Goal: Navigation & Orientation: Find specific page/section

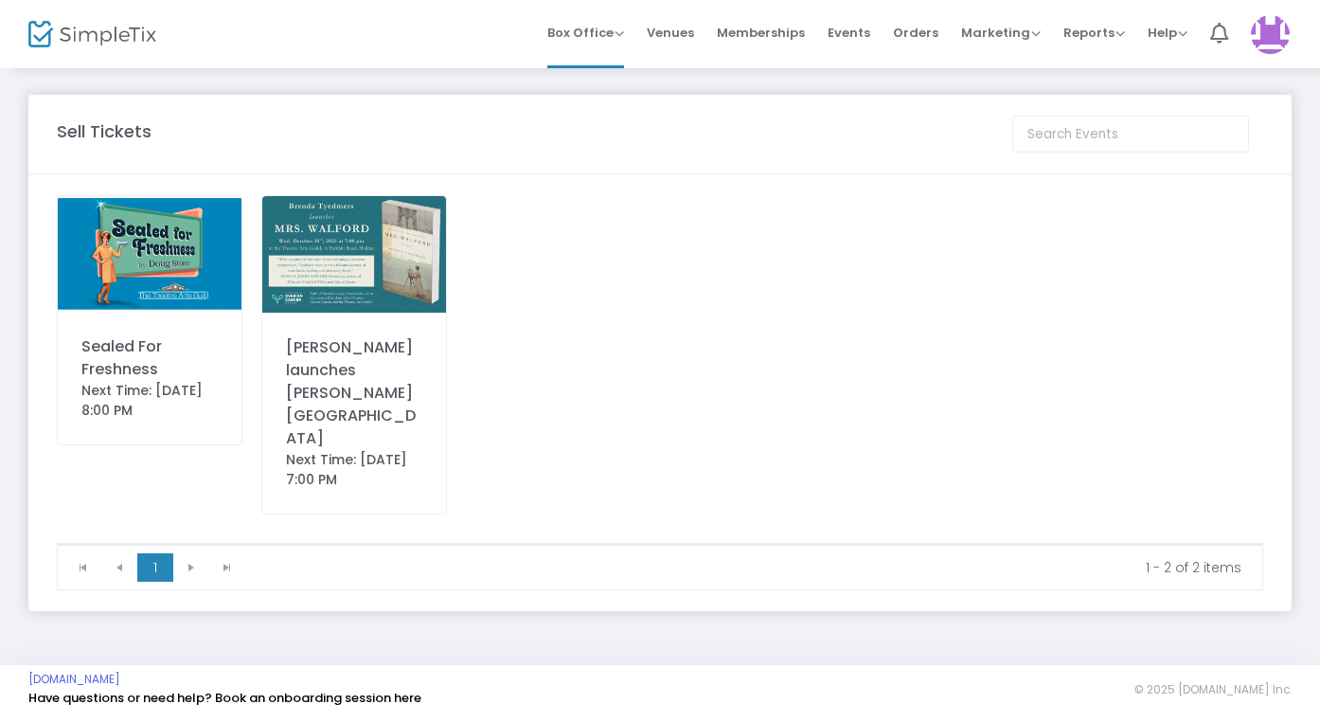
click at [99, 270] on img at bounding box center [150, 254] width 184 height 116
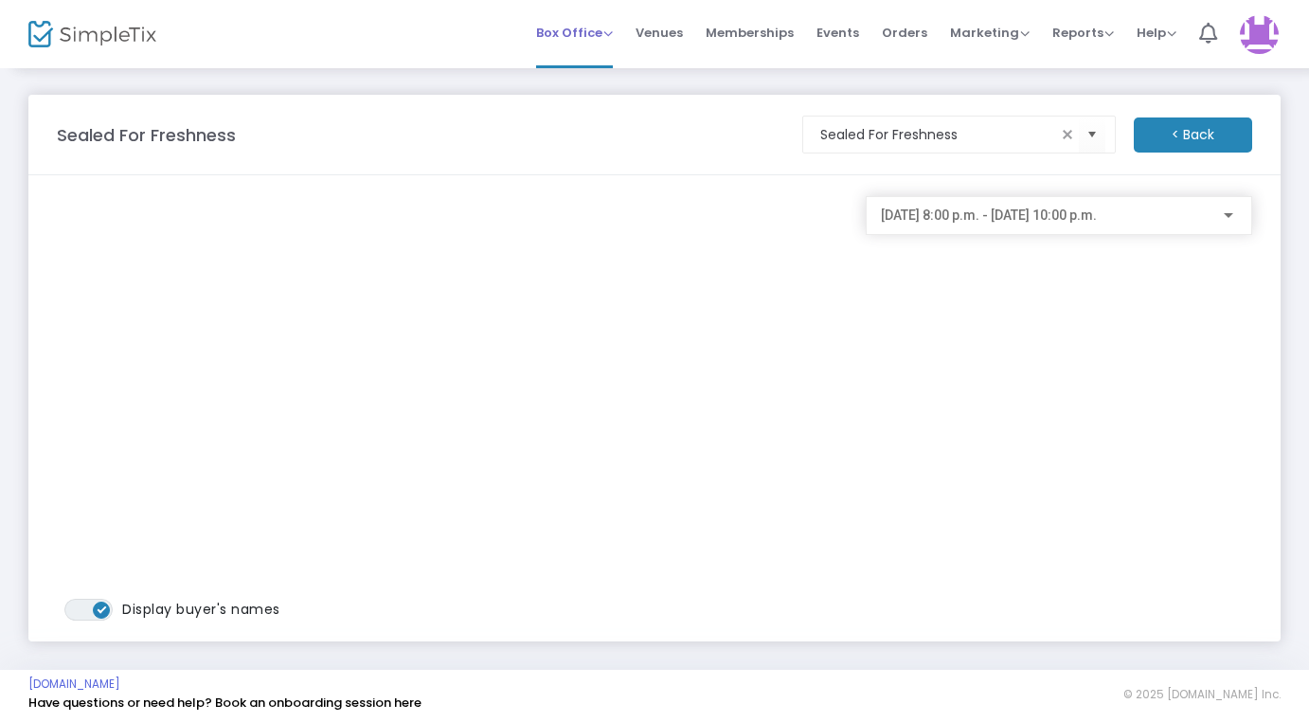
click at [580, 28] on span "Box Office" at bounding box center [574, 33] width 77 height 18
click at [588, 115] on li "Bookings" at bounding box center [603, 100] width 135 height 37
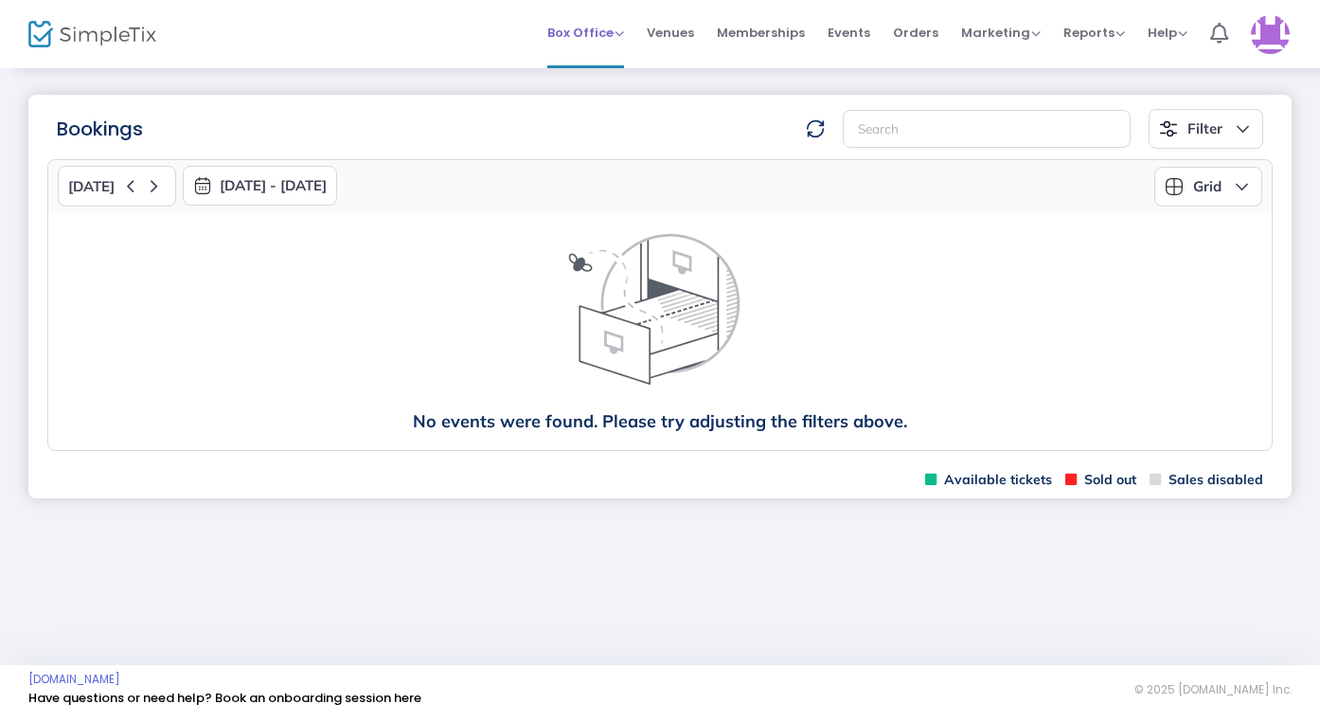
click at [588, 24] on div "Box Office Sell Tickets Bookings Sell Season Pass" at bounding box center [585, 33] width 77 height 19
click at [582, 30] on span "Box Office" at bounding box center [585, 33] width 77 height 18
click at [349, 34] on div "Box Office Sell Tickets Bookings Sell Season Pass Venues Memberships Events Ord…" at bounding box center [780, 34] width 1079 height 68
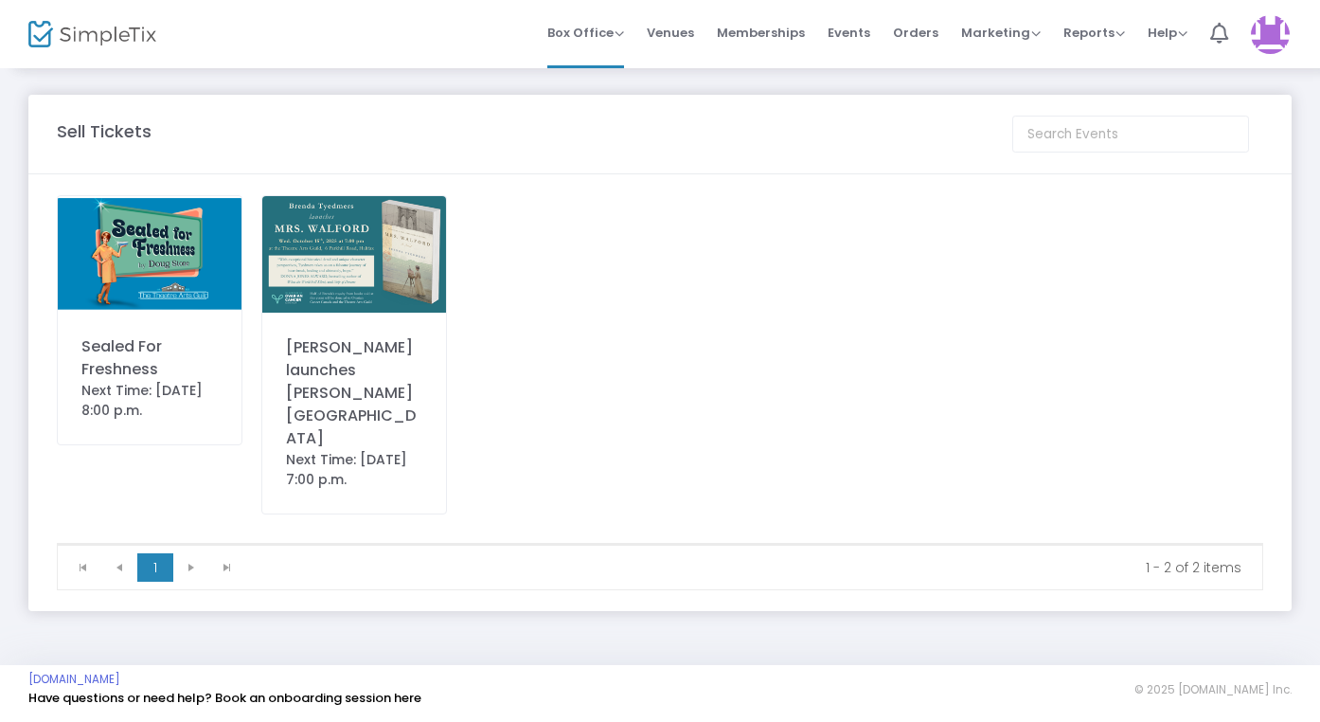
click at [136, 306] on img at bounding box center [150, 254] width 184 height 116
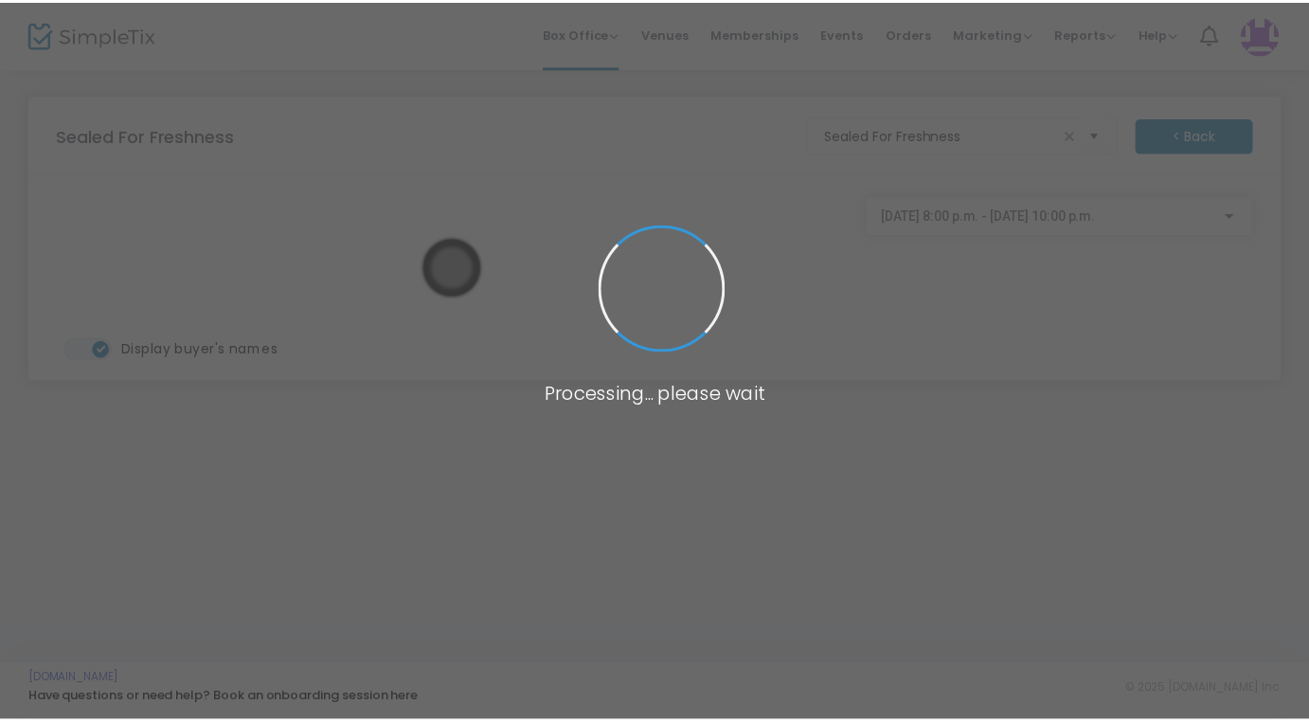
scroll to position [1, 0]
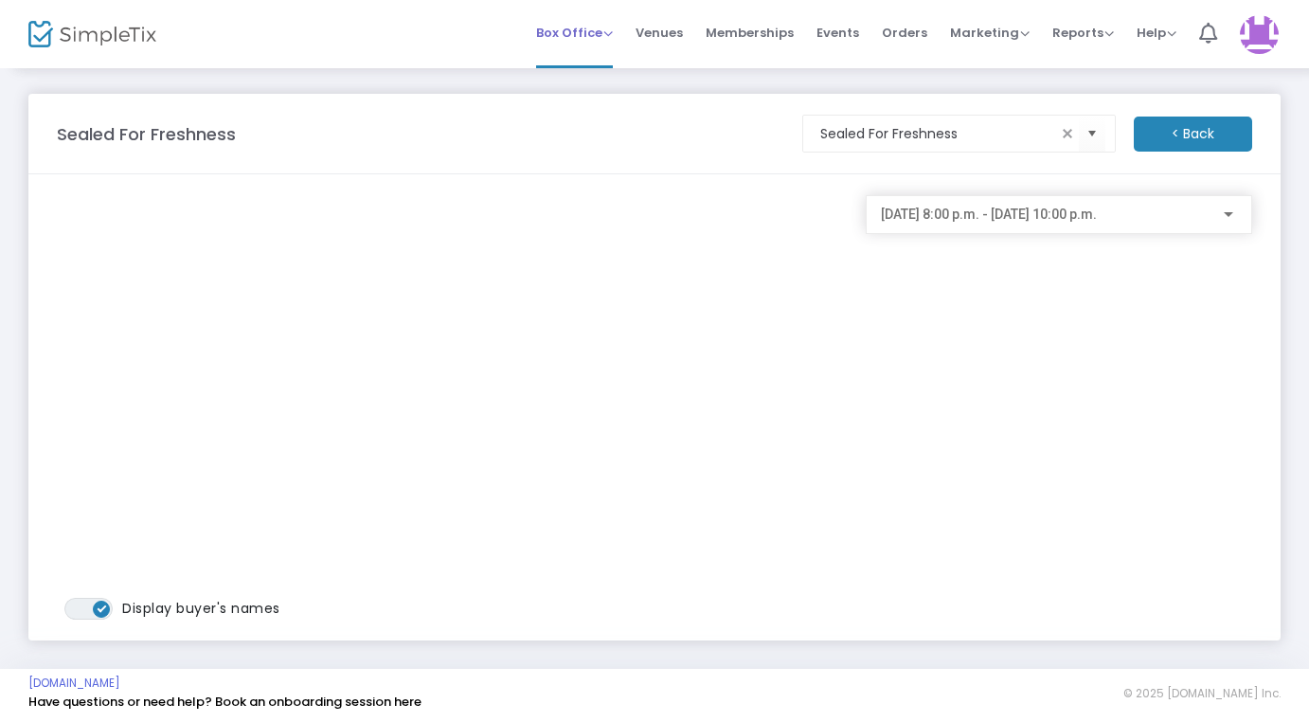
click at [576, 26] on span "Box Office" at bounding box center [574, 33] width 77 height 18
click at [595, 98] on li "Bookings" at bounding box center [603, 100] width 135 height 37
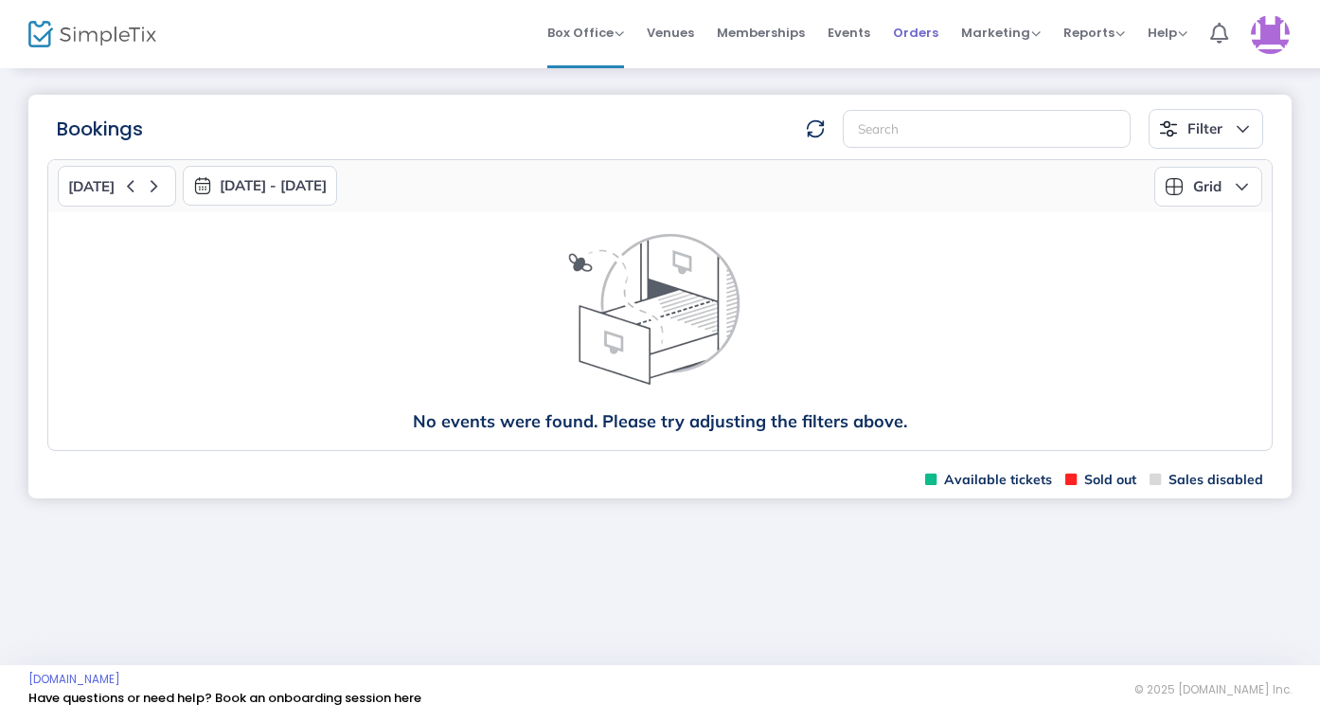
click at [930, 32] on span "Orders" at bounding box center [915, 33] width 45 height 48
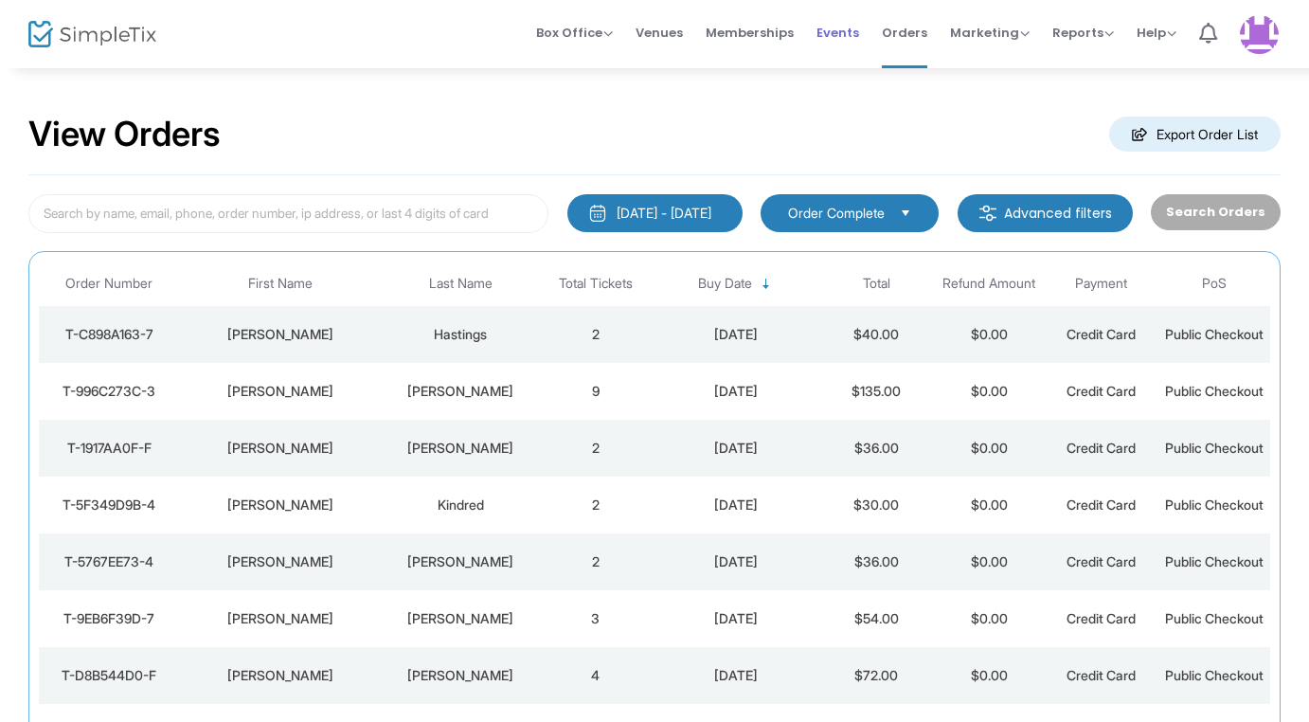
click at [851, 32] on span "Events" at bounding box center [837, 33] width 43 height 48
